Goal: Find specific page/section: Find specific page/section

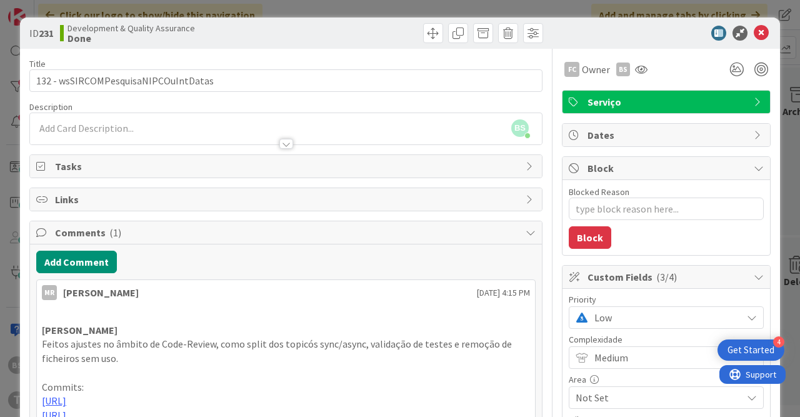
click at [691, 313] on span "Low" at bounding box center [664, 317] width 141 height 17
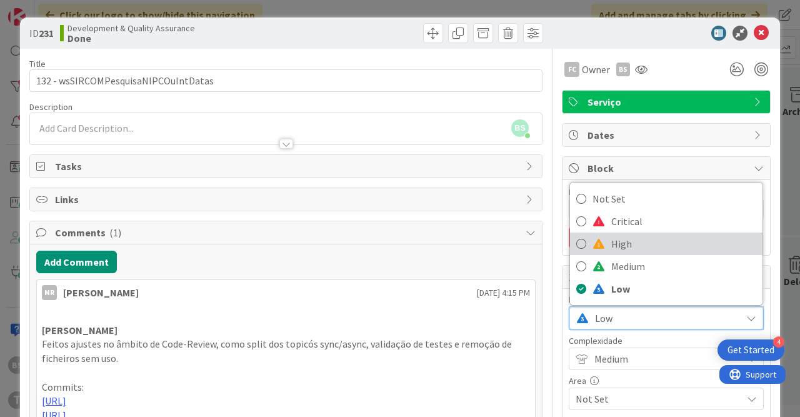
click at [654, 246] on span "High" at bounding box center [683, 243] width 145 height 19
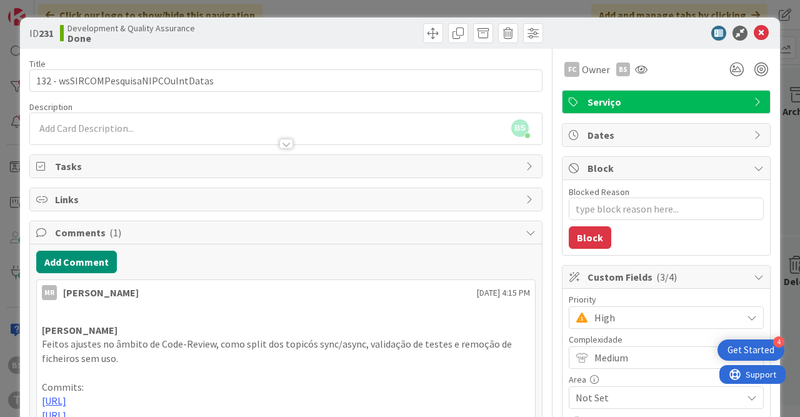
scroll to position [30, 601]
click at [763, 31] on icon at bounding box center [760, 33] width 15 height 15
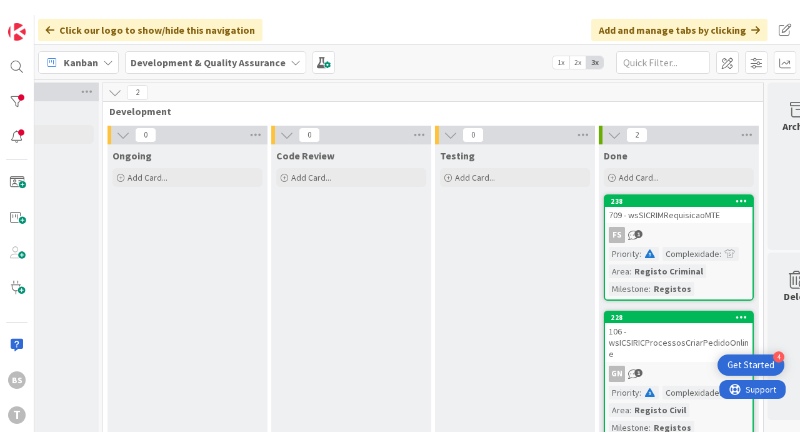
scroll to position [30, 601]
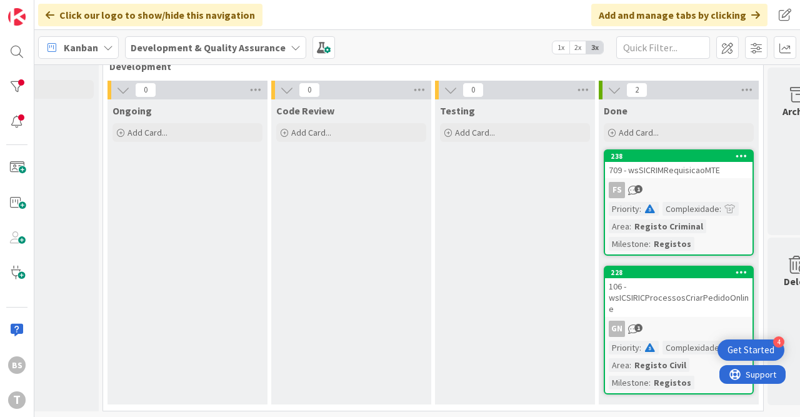
click at [665, 185] on div "FS 1" at bounding box center [678, 190] width 147 height 16
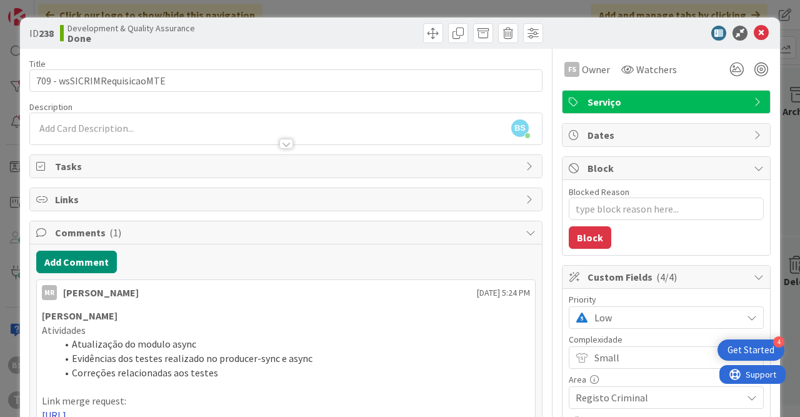
scroll to position [0, 601]
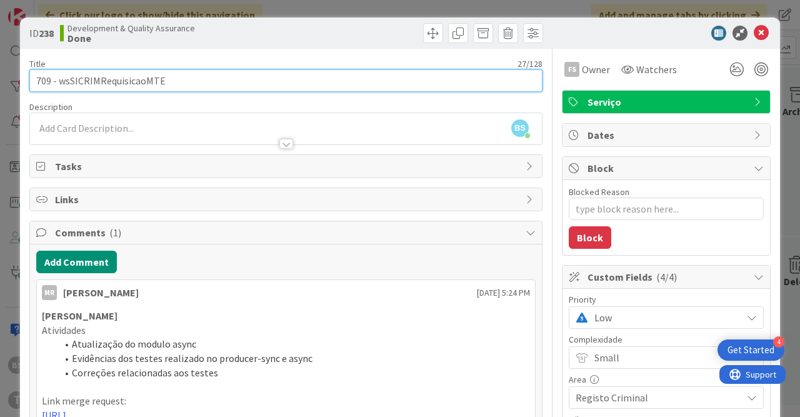
click at [146, 78] on input "709 - wsSICRIMRequisicaoMTE" at bounding box center [285, 80] width 513 height 22
click at [140, 76] on input "709 - wsSICRIMRequisicaoMTE" at bounding box center [285, 80] width 513 height 22
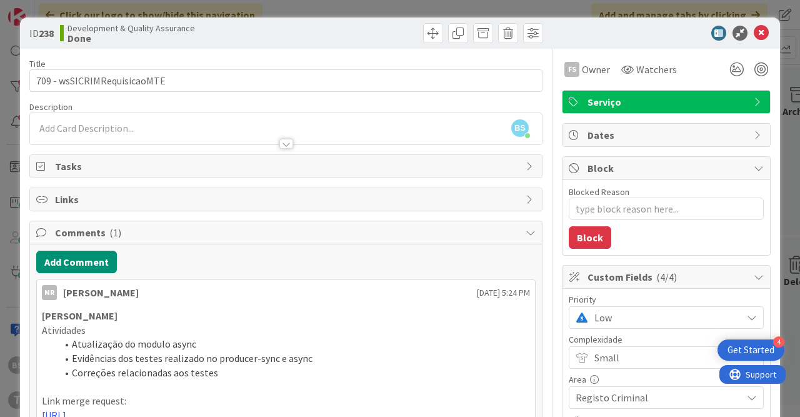
type textarea "x"
